Goal: Task Accomplishment & Management: Manage account settings

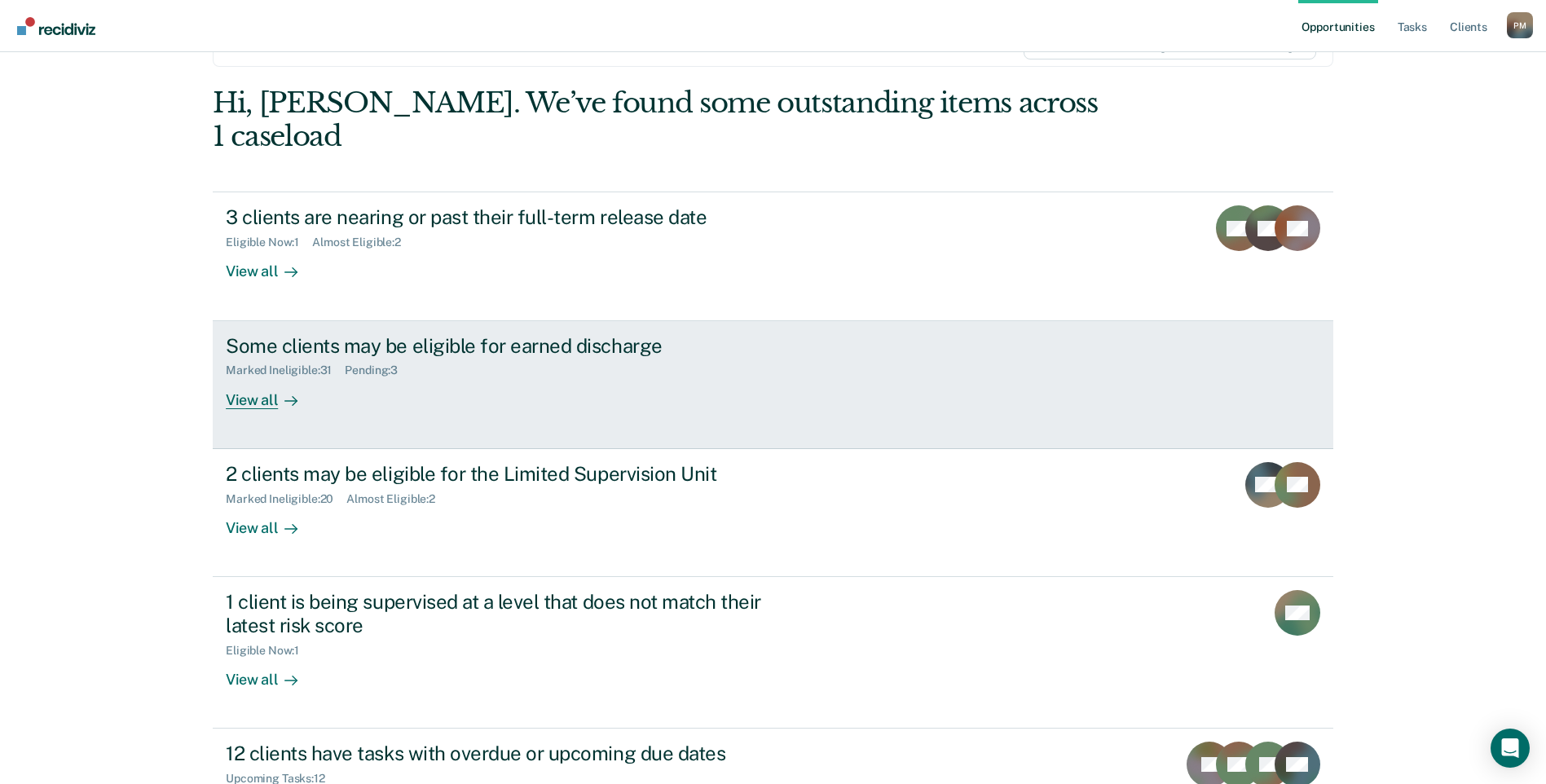
scroll to position [176, 0]
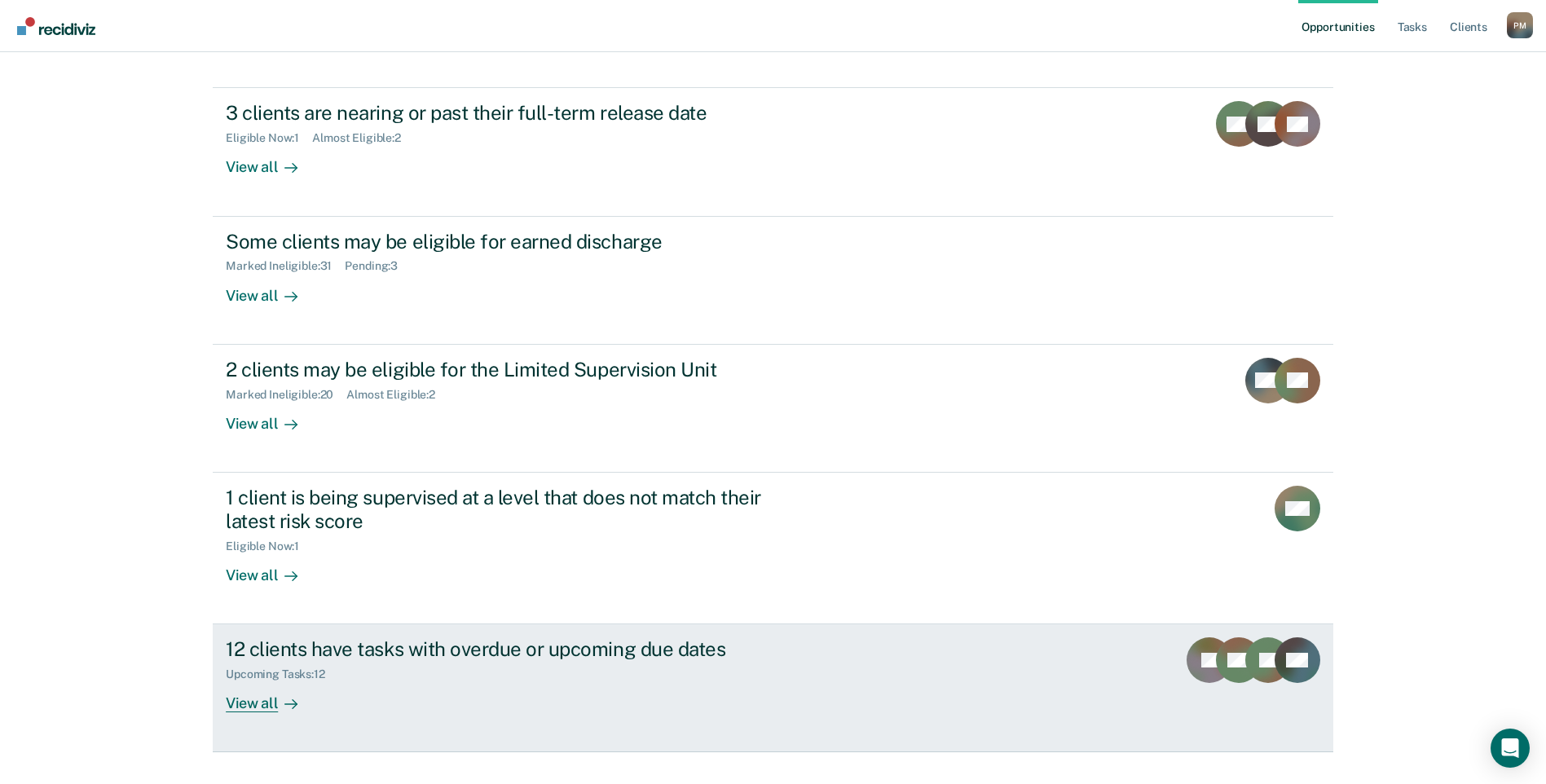
click at [270, 681] on div "View all" at bounding box center [271, 697] width 92 height 32
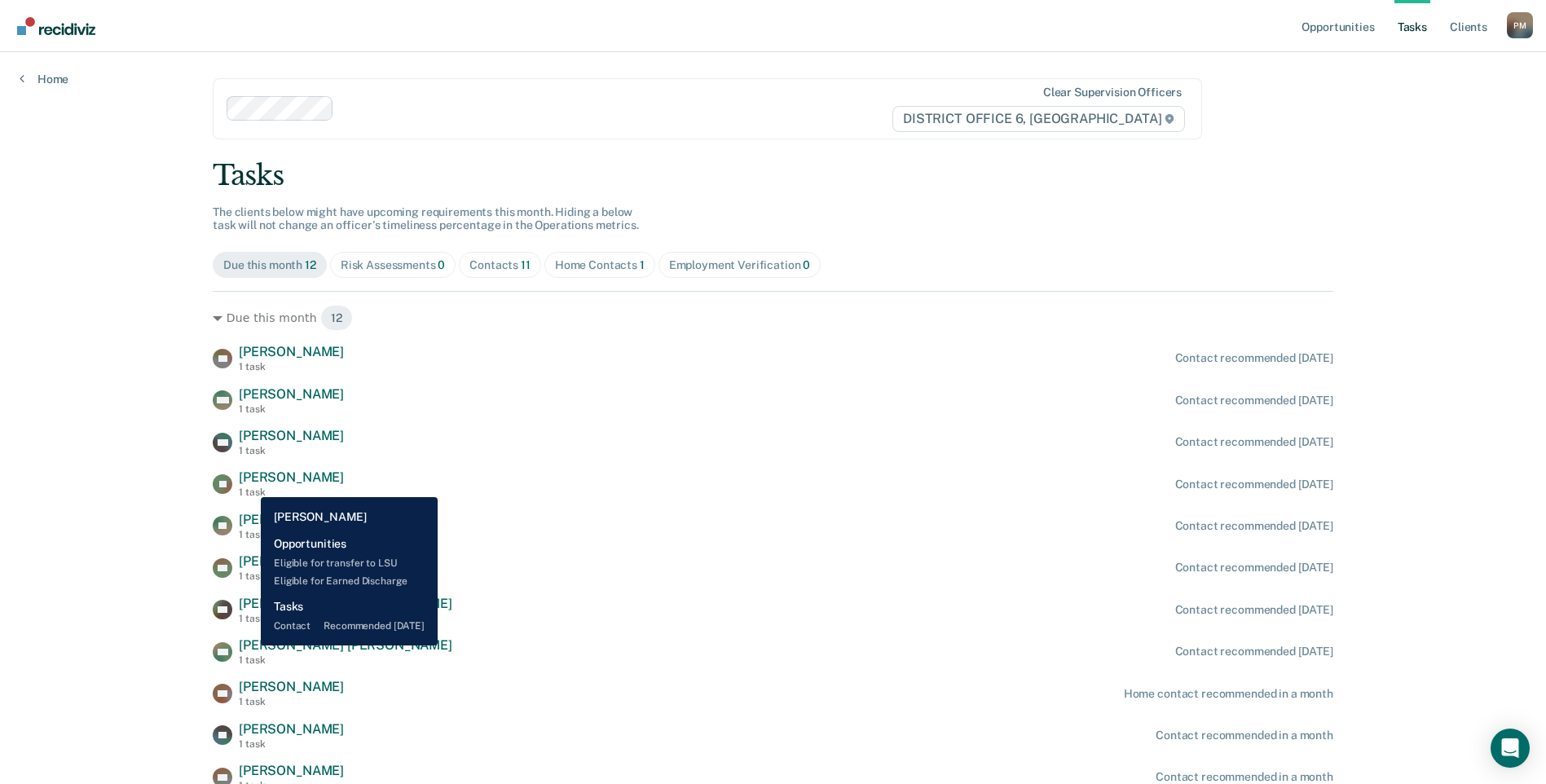
click at [248, 485] on span "[PERSON_NAME]" at bounding box center [291, 477] width 105 height 16
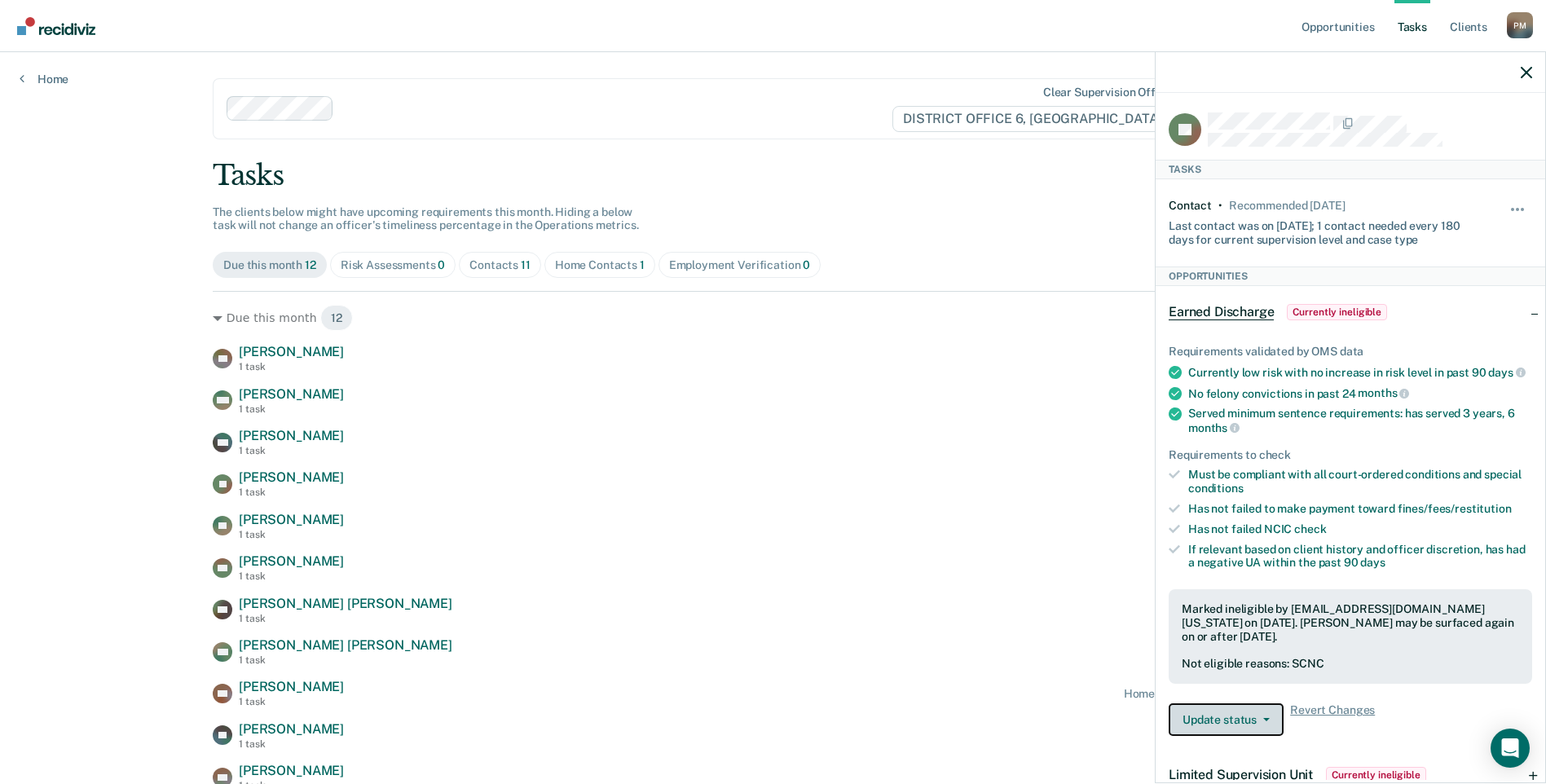
click at [1264, 733] on button "Update status" at bounding box center [1225, 720] width 115 height 33
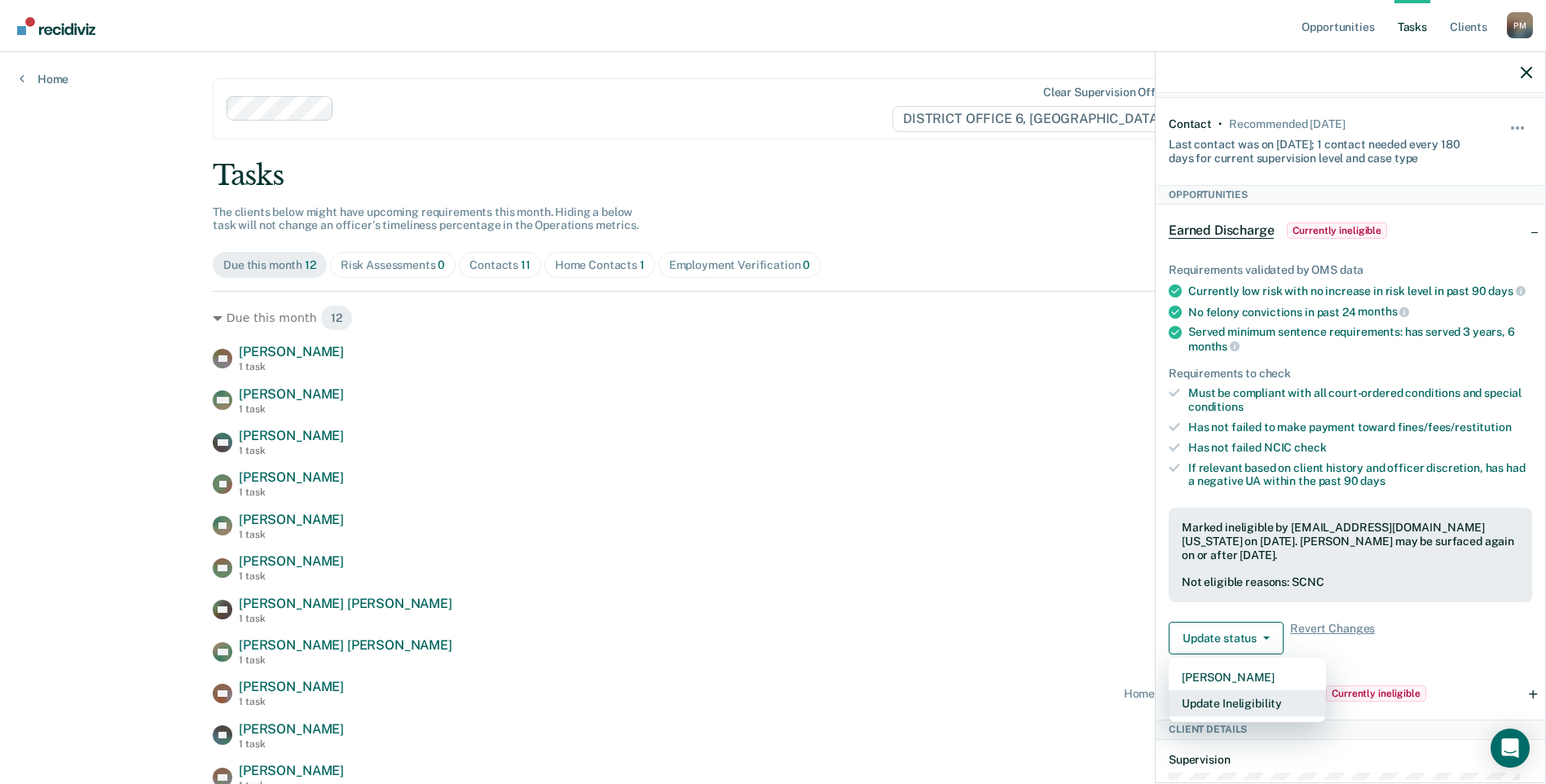
click at [1258, 716] on button "Update Ineligibility" at bounding box center [1247, 703] width 157 height 26
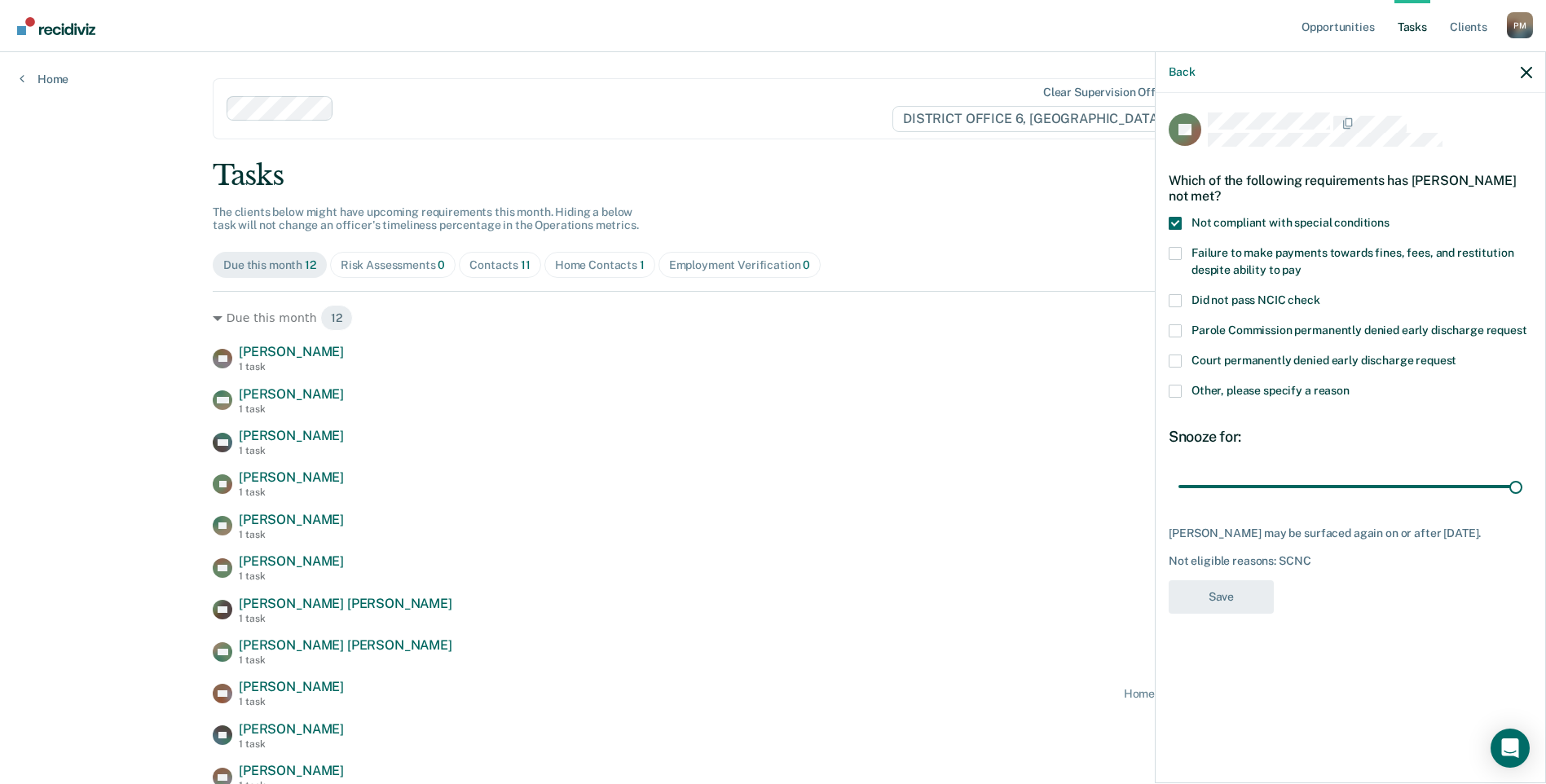
click at [807, 552] on div "NF [PERSON_NAME] 1 task Contact recommended [DATE] MW [PERSON_NAME] 1 task Cont…" at bounding box center [773, 589] width 1121 height 490
click at [1521, 71] on icon "button" at bounding box center [1526, 73] width 12 height 12
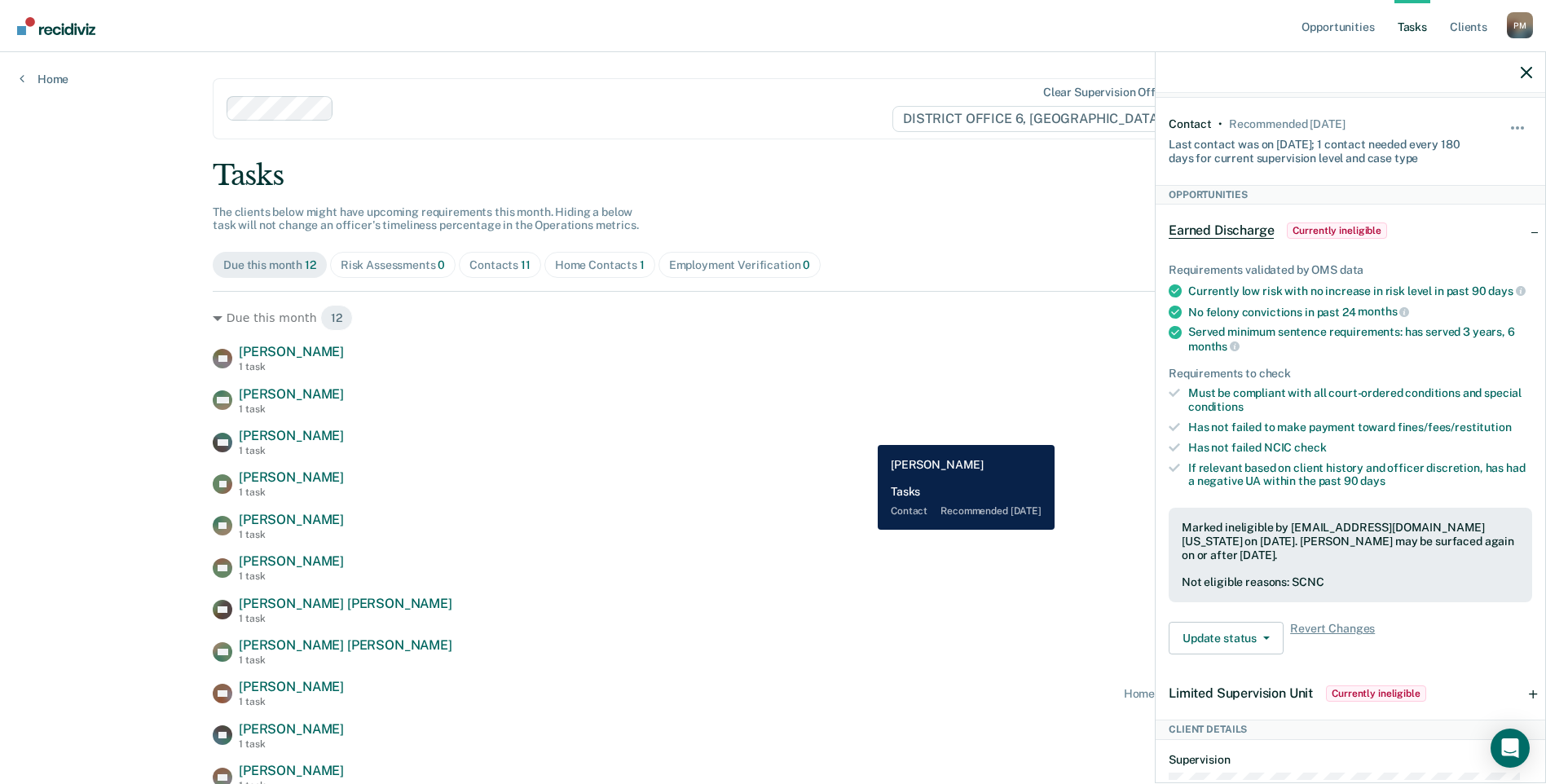
click at [866, 433] on div "MA [PERSON_NAME] 1 task Contact recommended [DATE]" at bounding box center [773, 442] width 1121 height 29
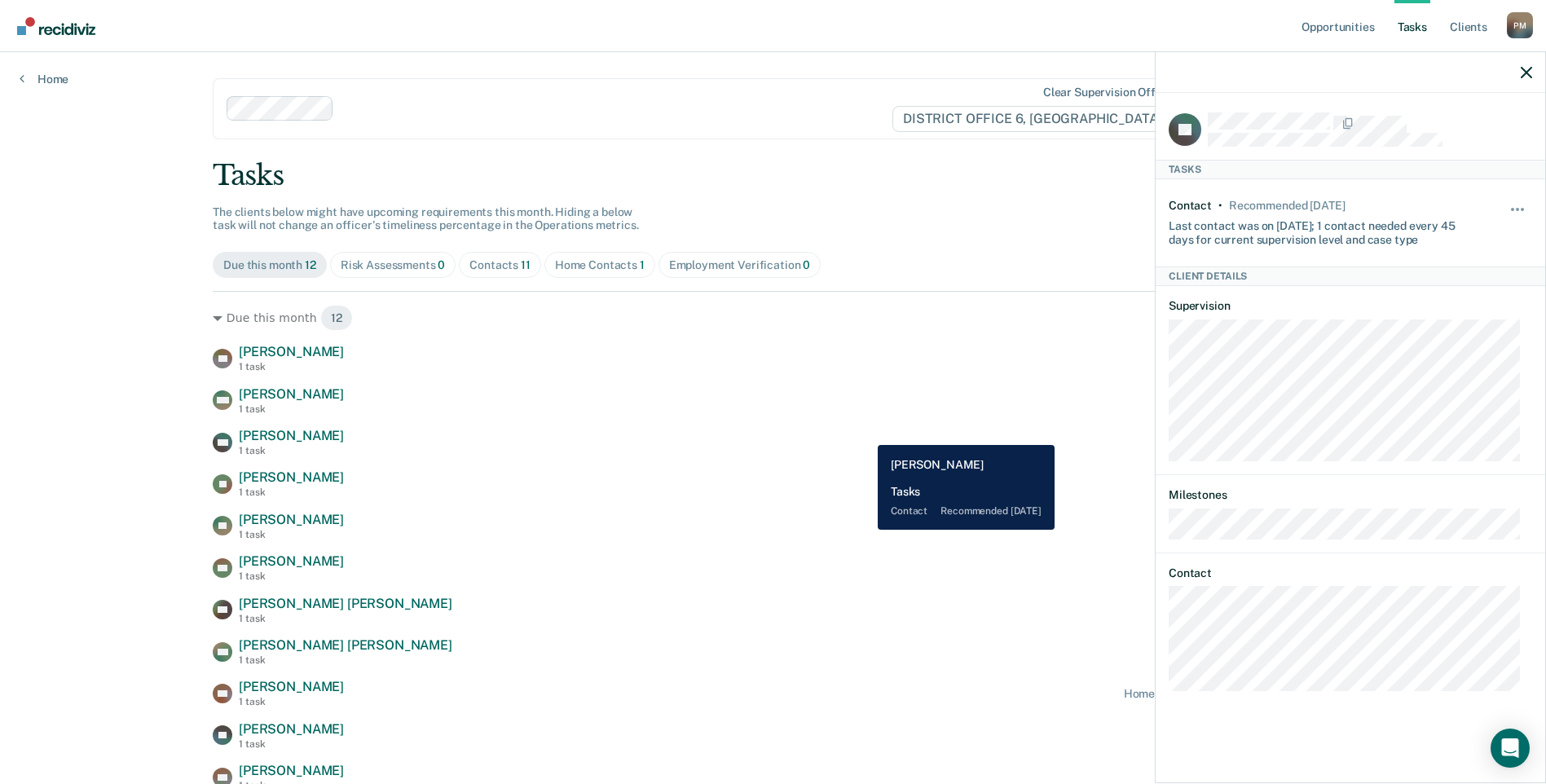
scroll to position [0, 0]
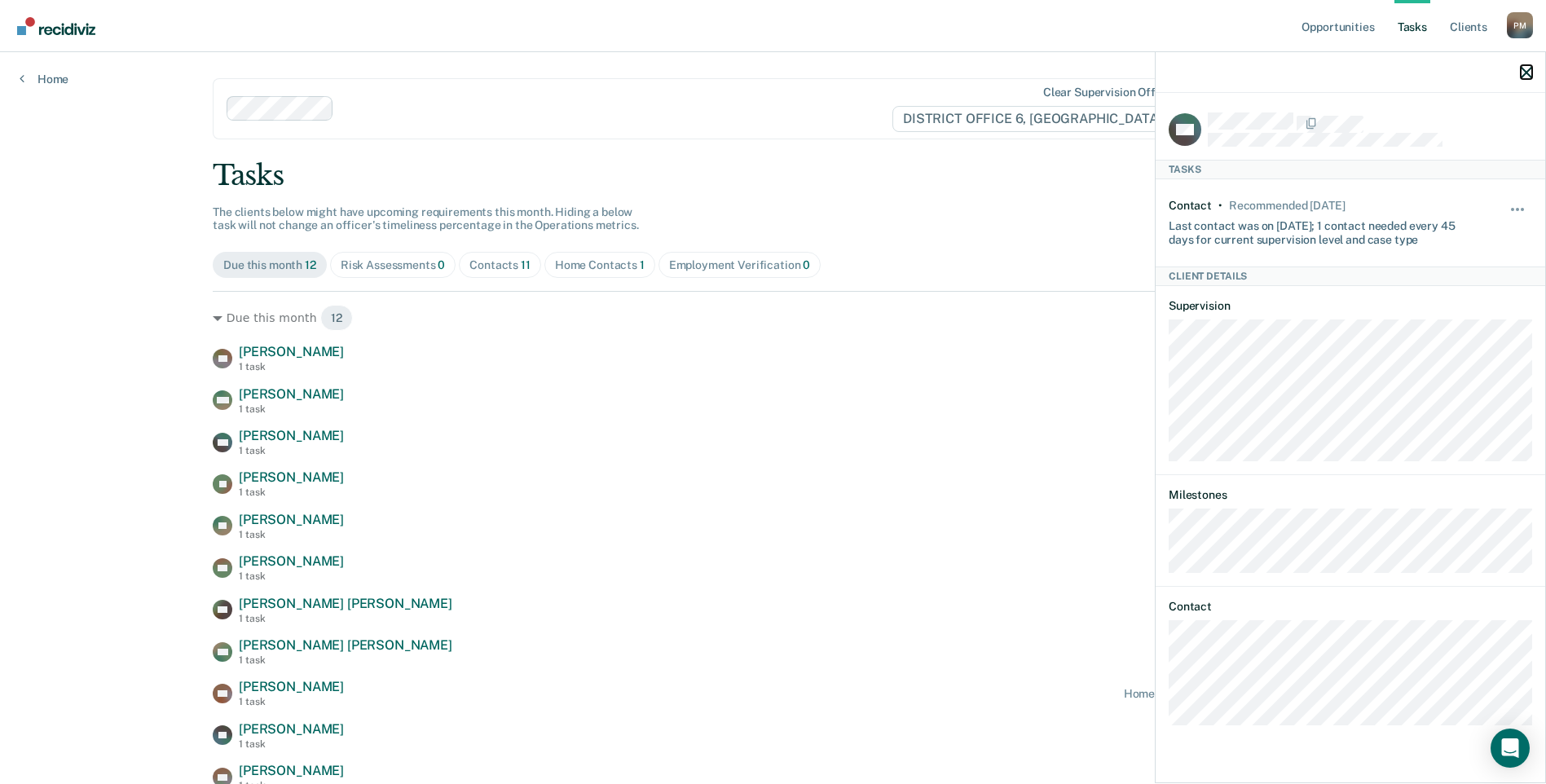
click at [1529, 73] on icon "button" at bounding box center [1526, 73] width 12 height 12
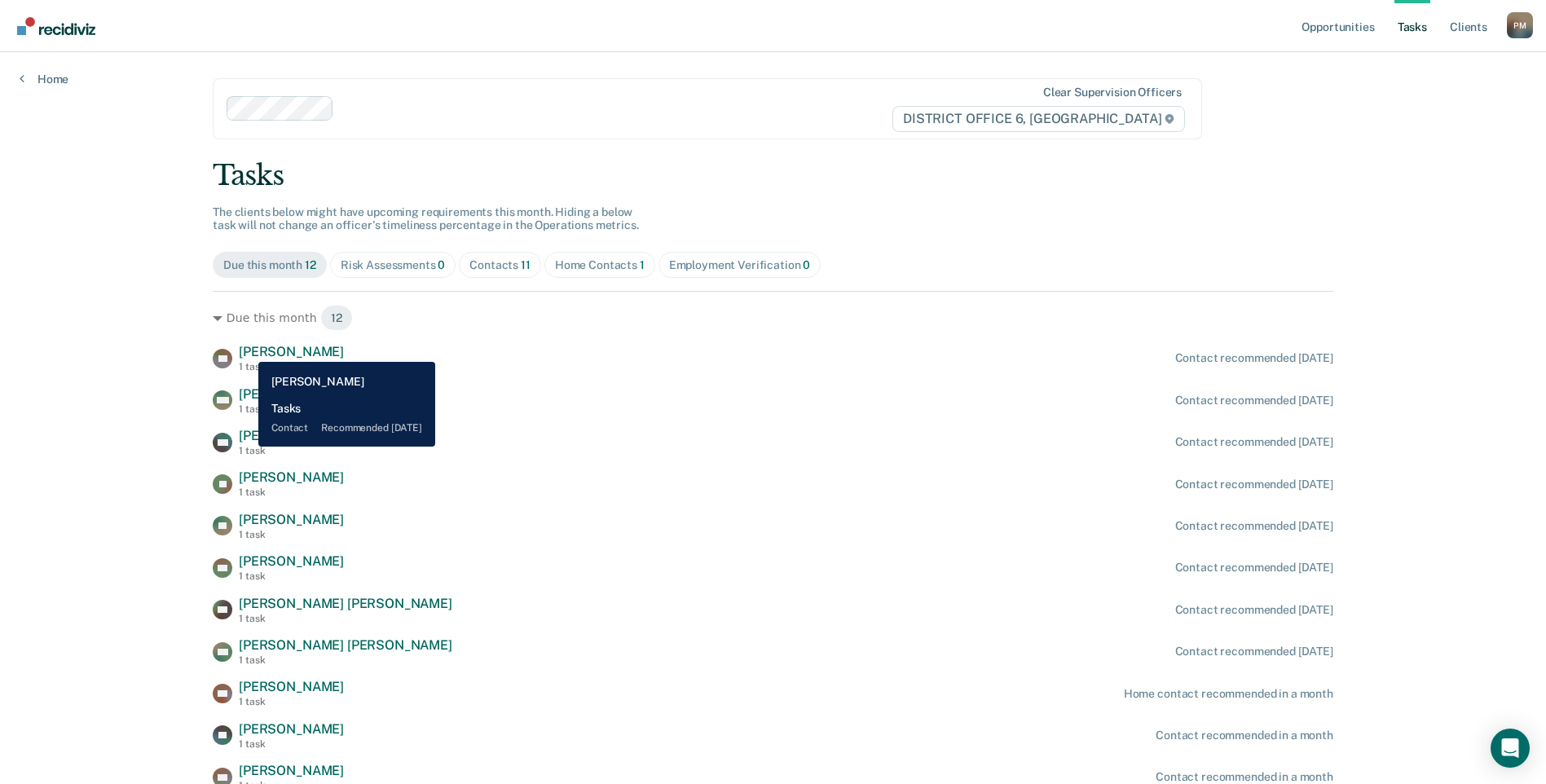
click at [246, 350] on span "[PERSON_NAME]" at bounding box center [291, 351] width 105 height 16
